Goal: Transaction & Acquisition: Purchase product/service

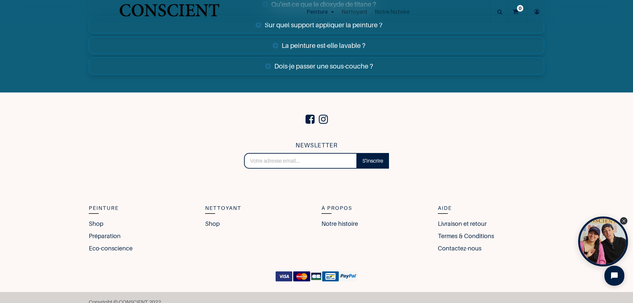
scroll to position [2604, 0]
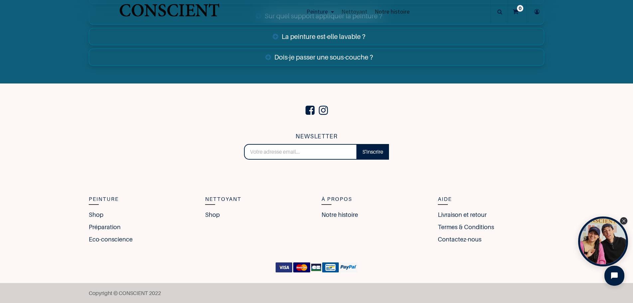
click at [390, 11] on span "Notre histoire" at bounding box center [392, 12] width 35 height 8
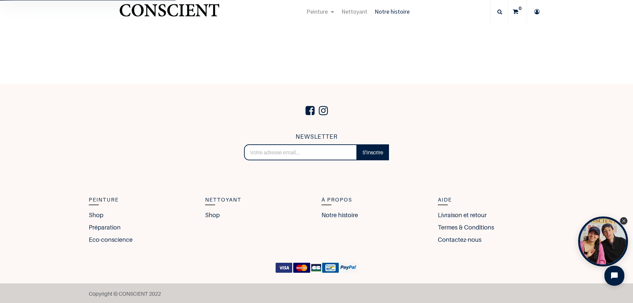
scroll to position [1176, 0]
click at [442, 241] on link "Contactez-nous" at bounding box center [461, 239] width 47 height 9
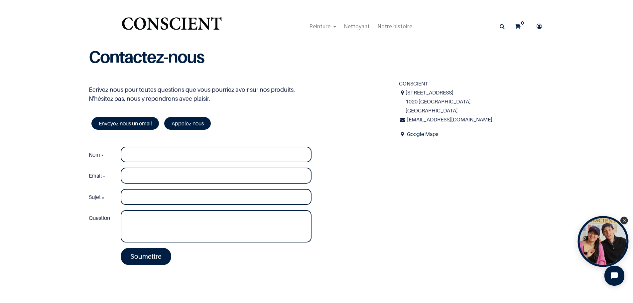
click at [592, 237] on div "Open Tolstoy widget" at bounding box center [603, 241] width 51 height 51
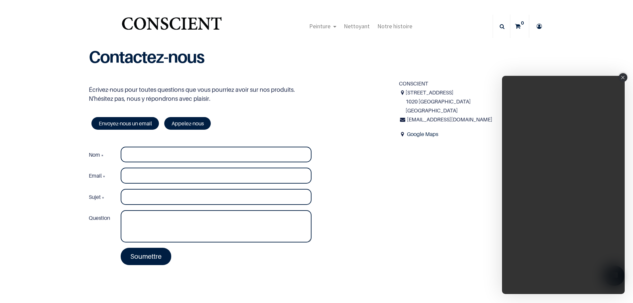
click at [624, 78] on icon "Close" at bounding box center [623, 77] width 4 height 3
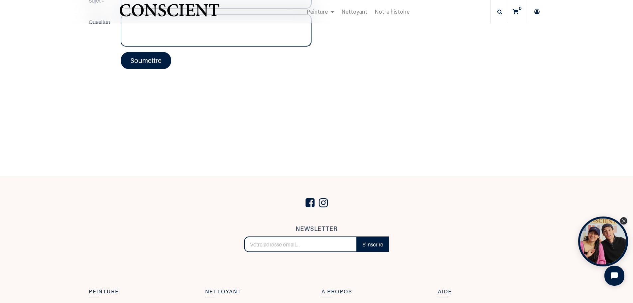
scroll to position [249, 0]
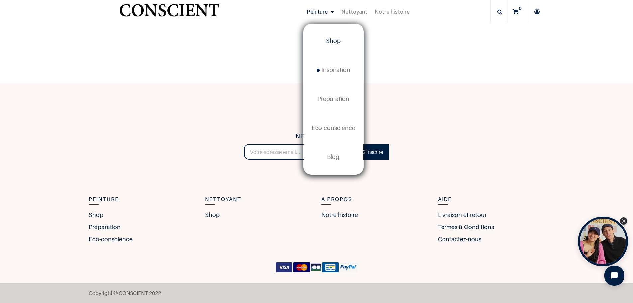
click at [334, 40] on span "Shop" at bounding box center [333, 40] width 15 height 7
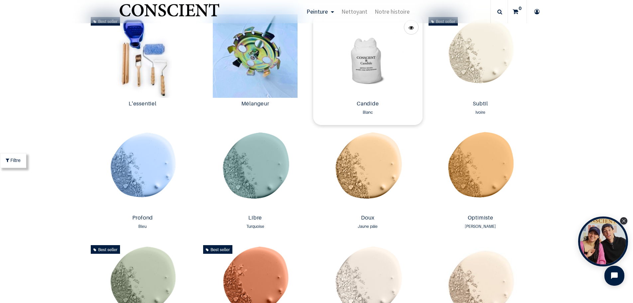
scroll to position [344, 0]
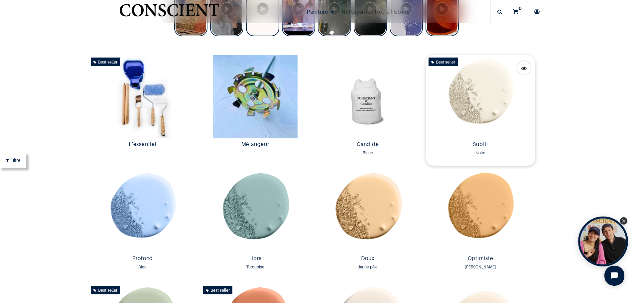
click at [478, 101] on img at bounding box center [480, 96] width 109 height 83
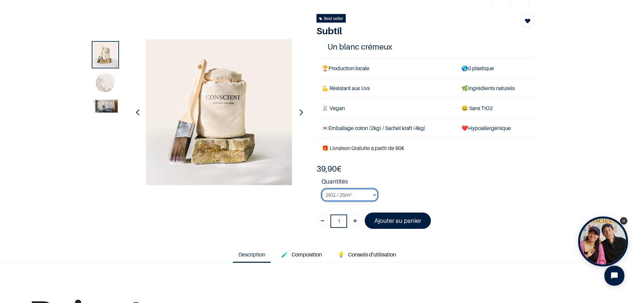
click at [371, 196] on select "2KG / 25m² 4KG / 50m² 8KG / 100m² Testeur" at bounding box center [350, 195] width 57 height 13
click at [322, 189] on select "2KG / 25m² 4KG / 50m² 8KG / 100m² Testeur" at bounding box center [350, 195] width 57 height 13
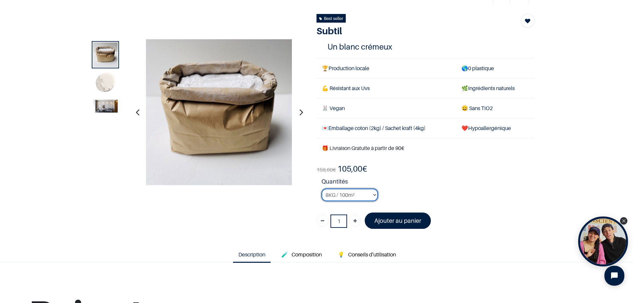
click at [351, 194] on select "2KG / 25m² 4KG / 50m² 8KG / 100m² Testeur" at bounding box center [350, 195] width 57 height 13
click at [322, 189] on select "2KG / 25m² 4KG / 50m² 8KG / 100m² Testeur" at bounding box center [350, 195] width 57 height 13
click at [350, 195] on select "2KG / 25m² 4KG / 50m² 8KG / 100m² Testeur" at bounding box center [350, 195] width 57 height 13
select select "125"
click at [322, 189] on select "2KG / 25m² 4KG / 50m² 8KG / 100m² Testeur" at bounding box center [350, 195] width 57 height 13
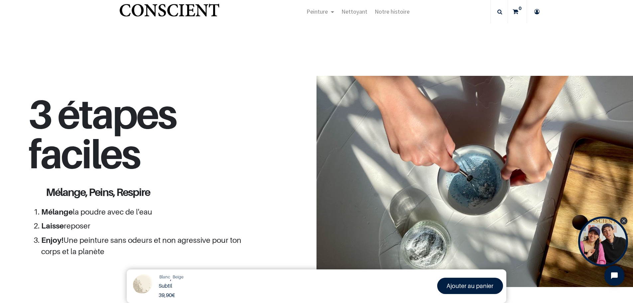
scroll to position [665, 0]
